Goal: Information Seeking & Learning: Learn about a topic

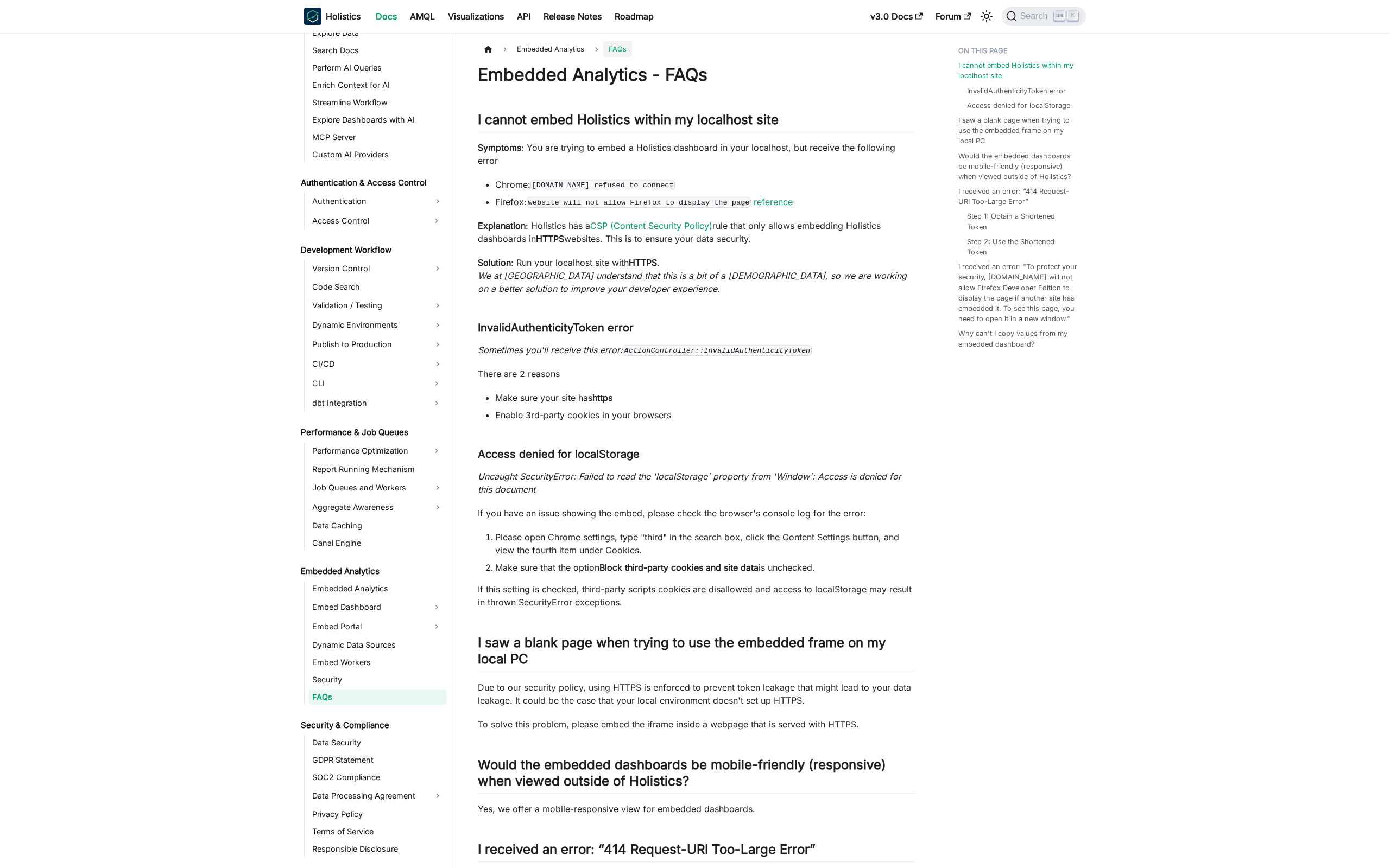
scroll to position [623, 0]
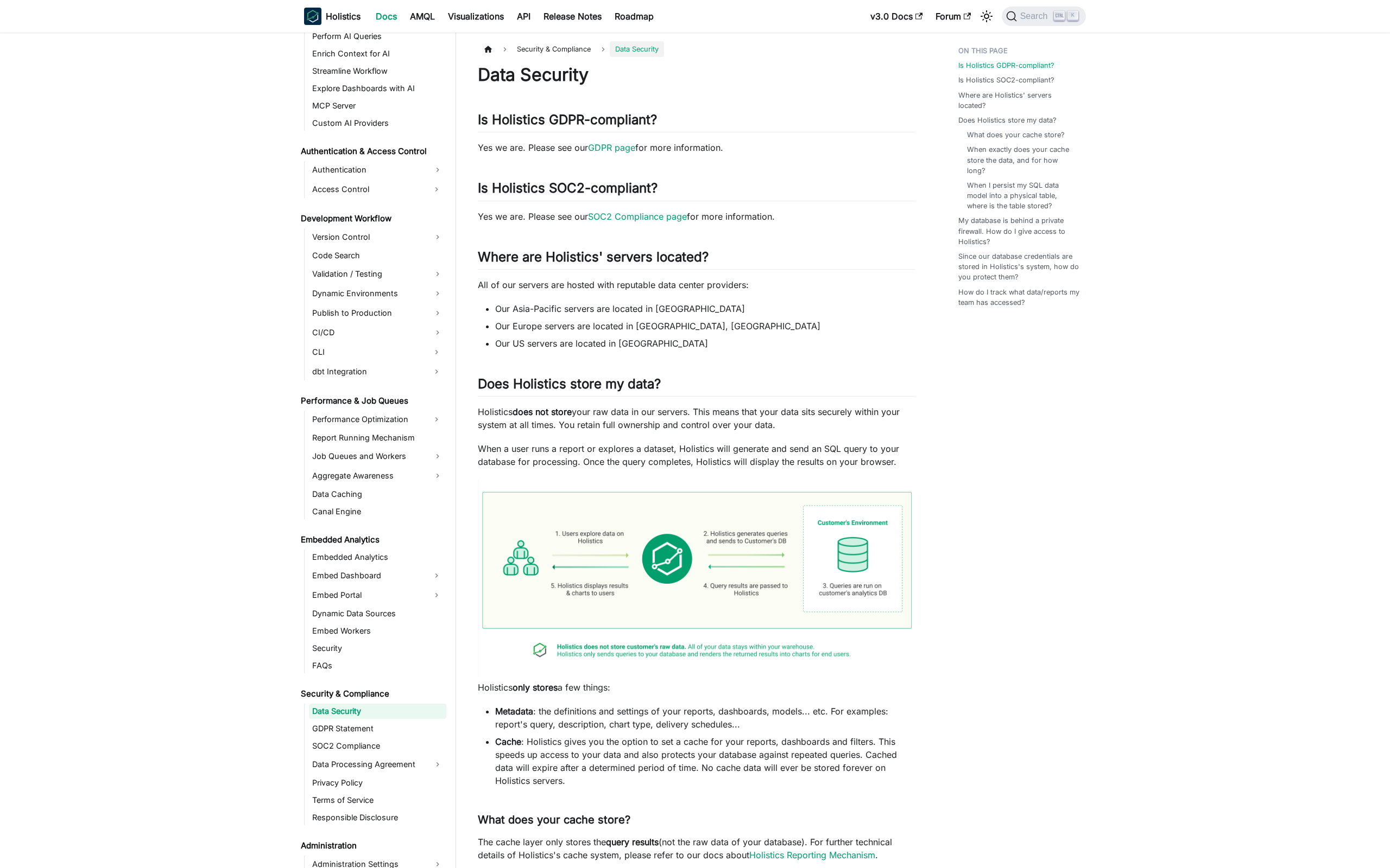
scroll to position [669, 0]
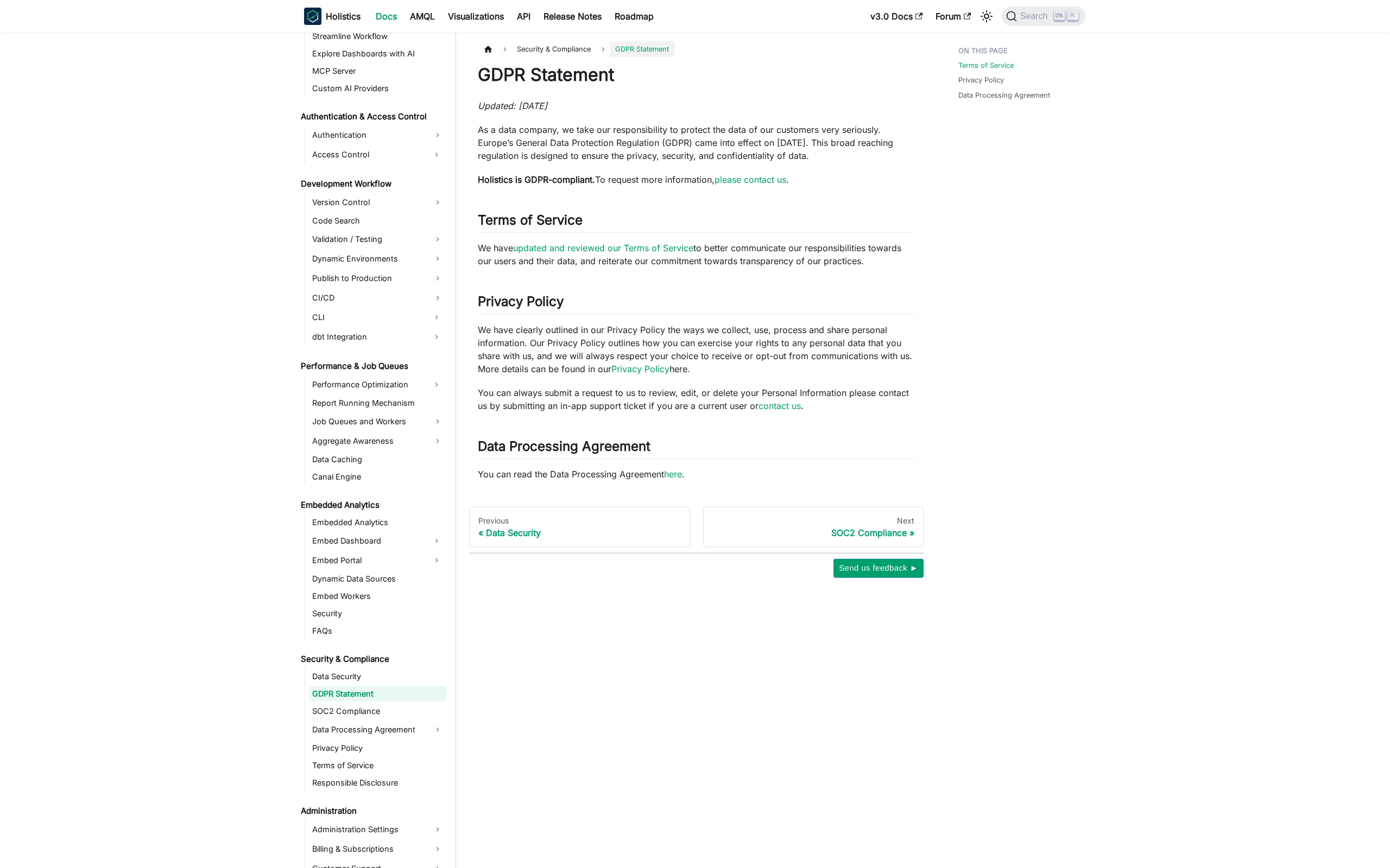
scroll to position [686, 0]
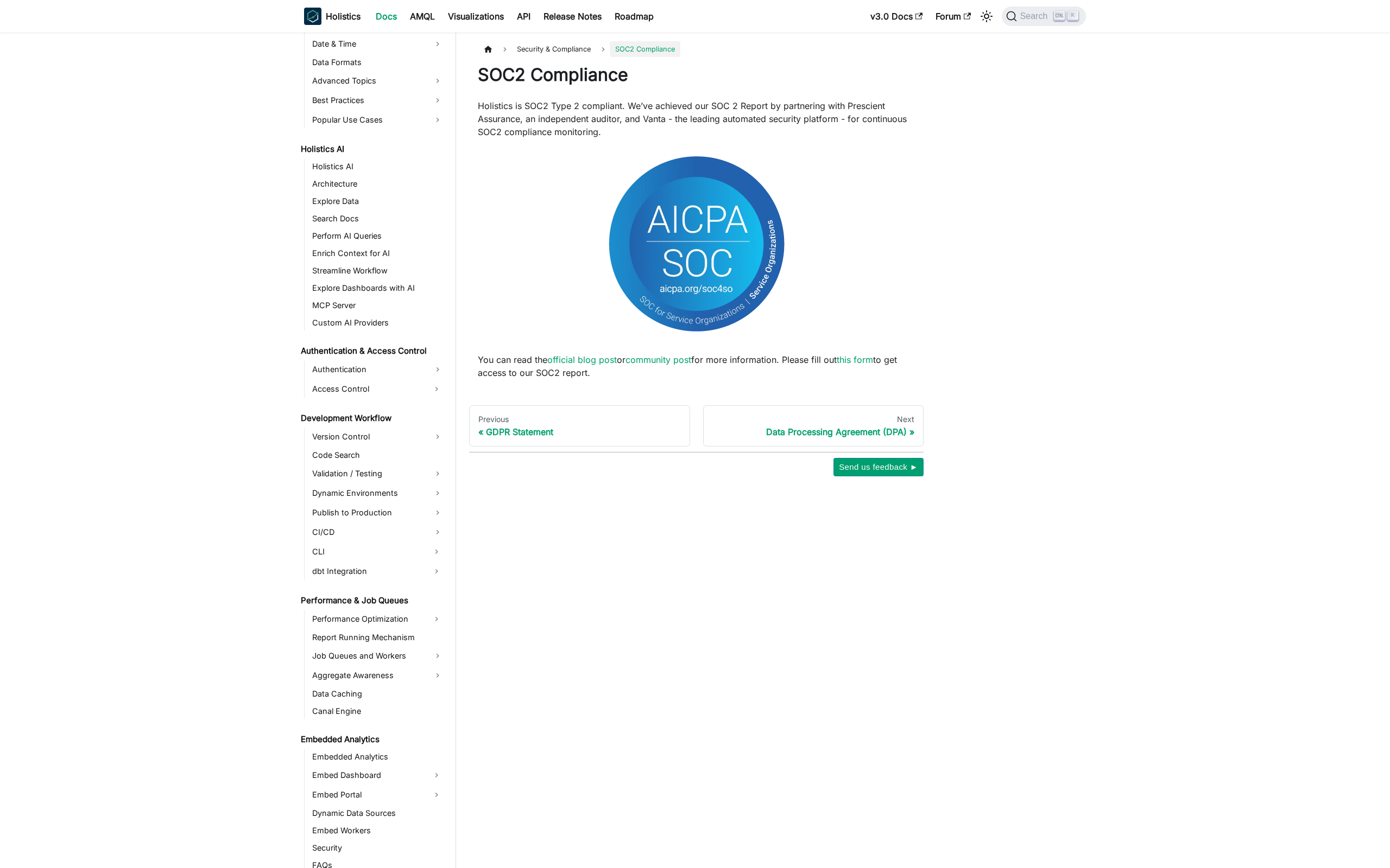
scroll to position [703, 0]
